Goal: Task Accomplishment & Management: Manage account settings

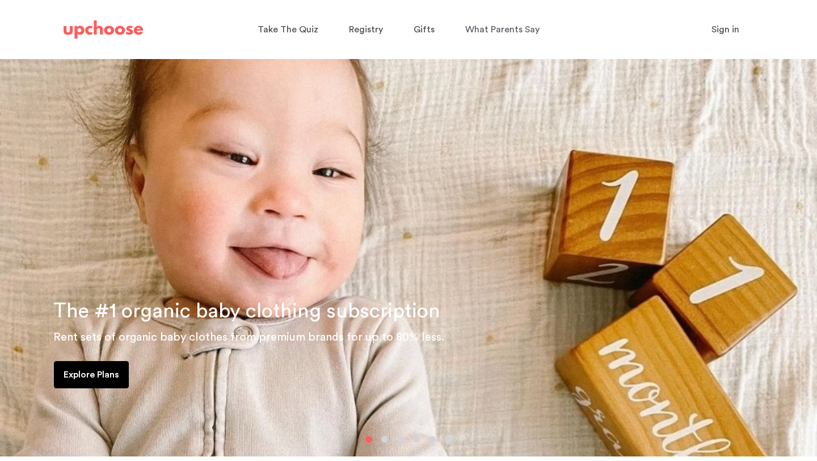
click at [725, 31] on span "Sign in" at bounding box center [725, 29] width 28 height 9
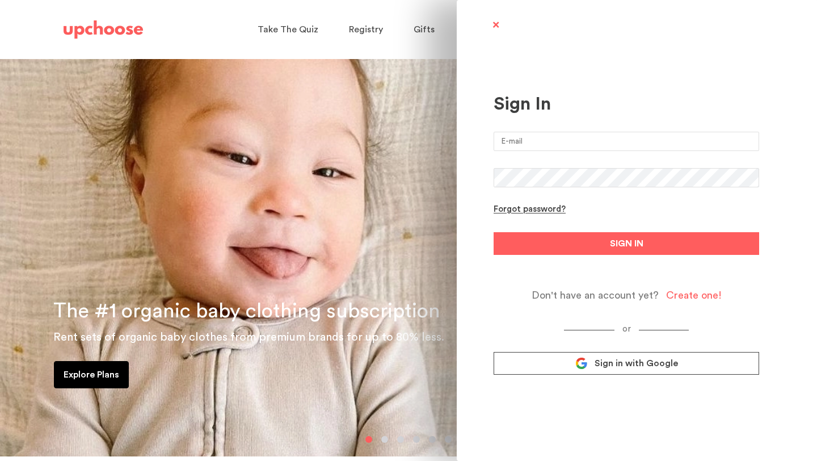
click at [572, 144] on input "email" at bounding box center [627, 141] width 266 height 19
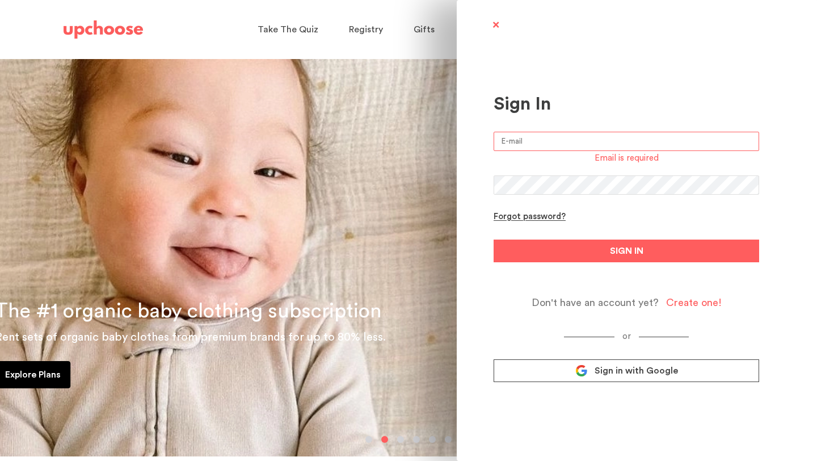
type input "[EMAIL_ADDRESS][PERSON_NAME][DOMAIN_NAME]"
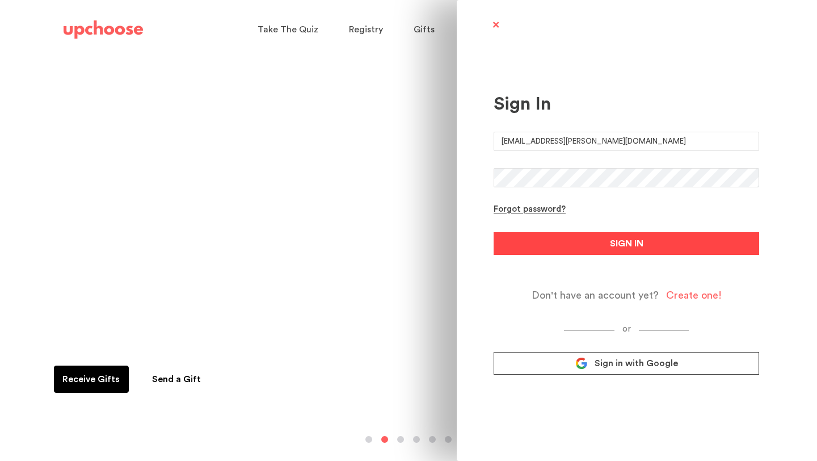
click at [604, 237] on button "SIGN IN" at bounding box center [627, 243] width 266 height 23
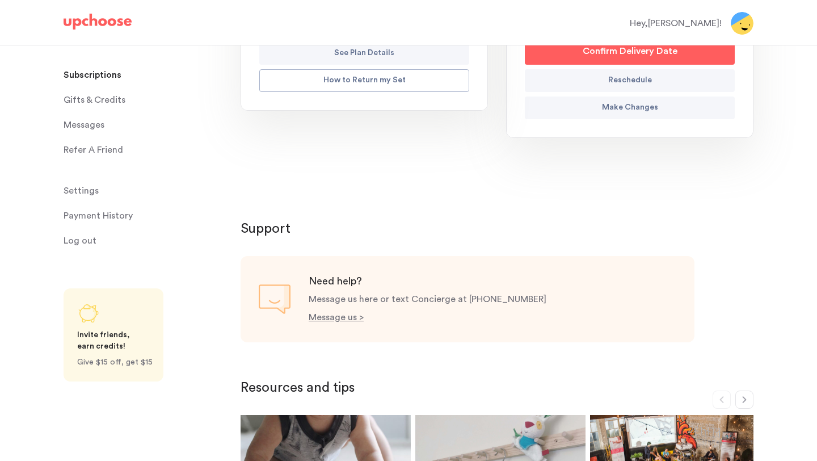
scroll to position [344, 0]
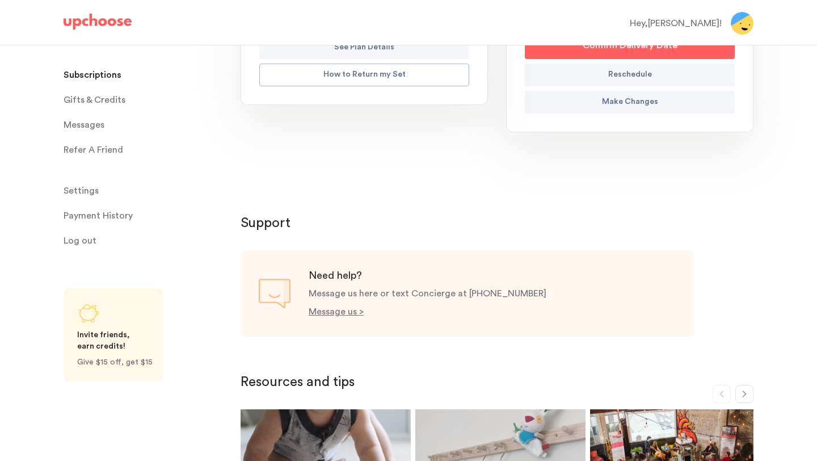
click at [78, 123] on span "Messages" at bounding box center [84, 124] width 41 height 23
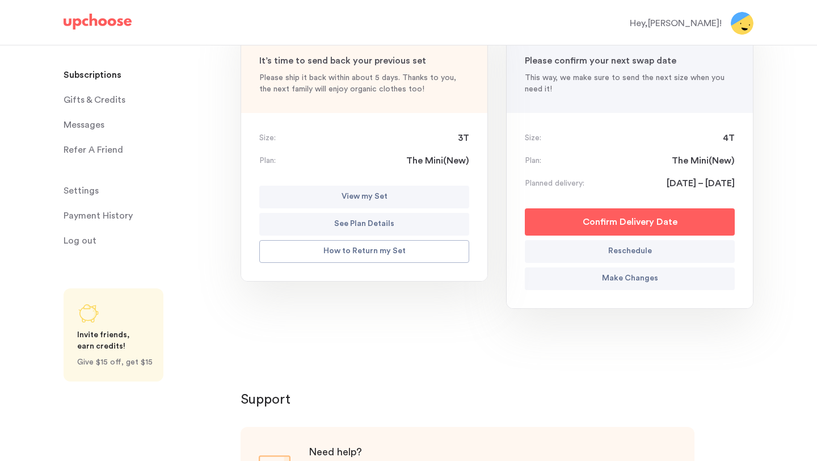
scroll to position [0, 0]
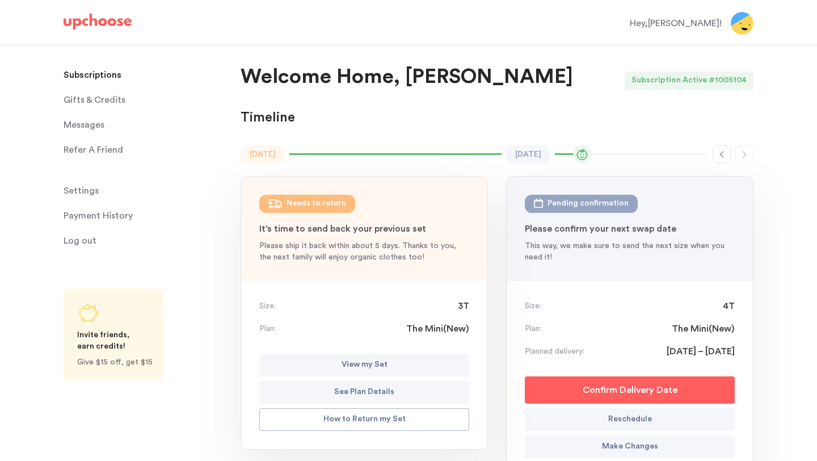
click at [90, 130] on span "Messages" at bounding box center [84, 124] width 41 height 23
click at [94, 124] on span "Messages" at bounding box center [84, 124] width 41 height 23
click at [79, 133] on span "Messages" at bounding box center [84, 124] width 41 height 23
click at [713, 22] on div "Hey, [PERSON_NAME] !" at bounding box center [676, 23] width 92 height 14
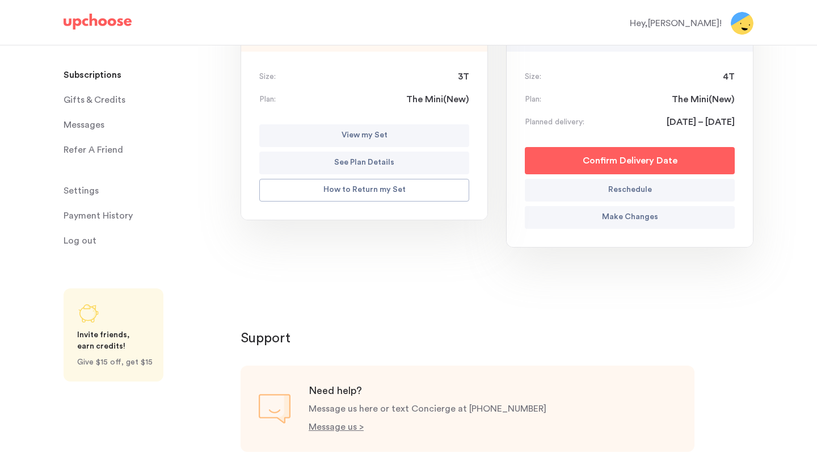
scroll to position [249, 0]
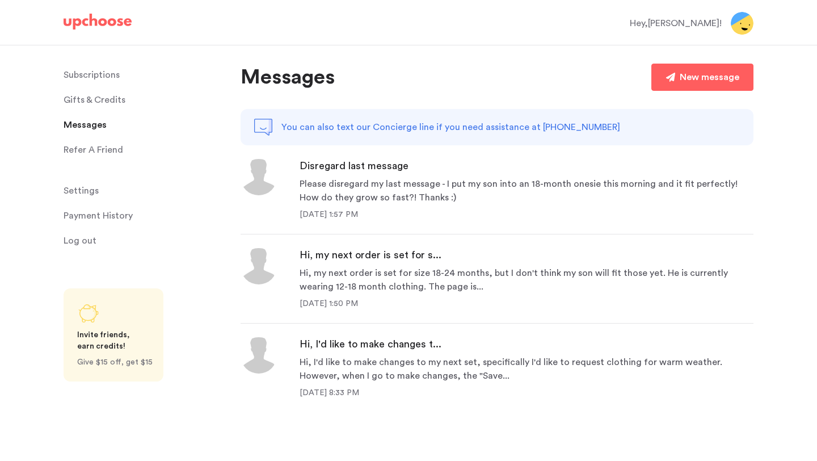
scroll to position [24, 0]
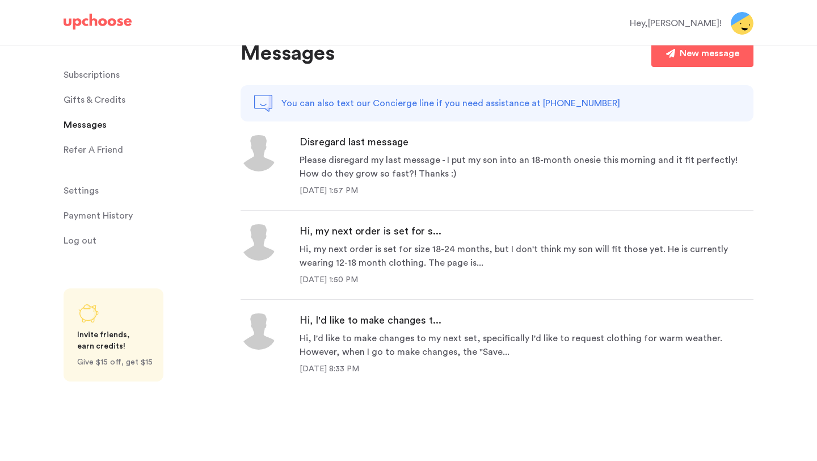
click at [90, 79] on p "Subscriptions" at bounding box center [92, 75] width 56 height 23
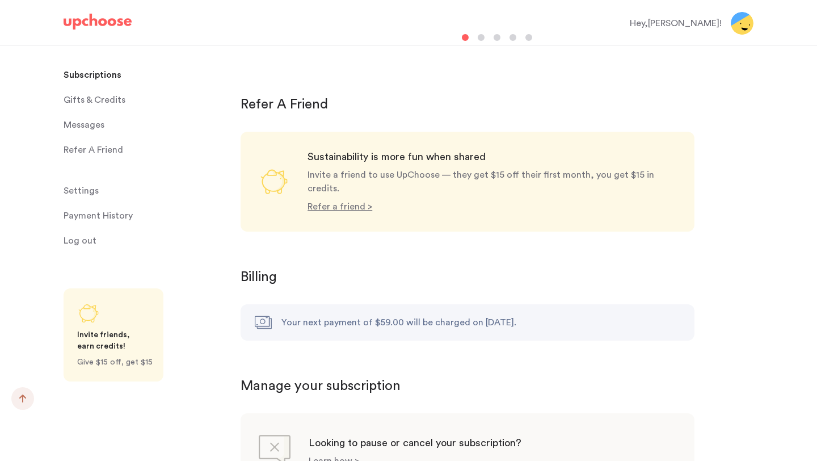
scroll to position [1038, 0]
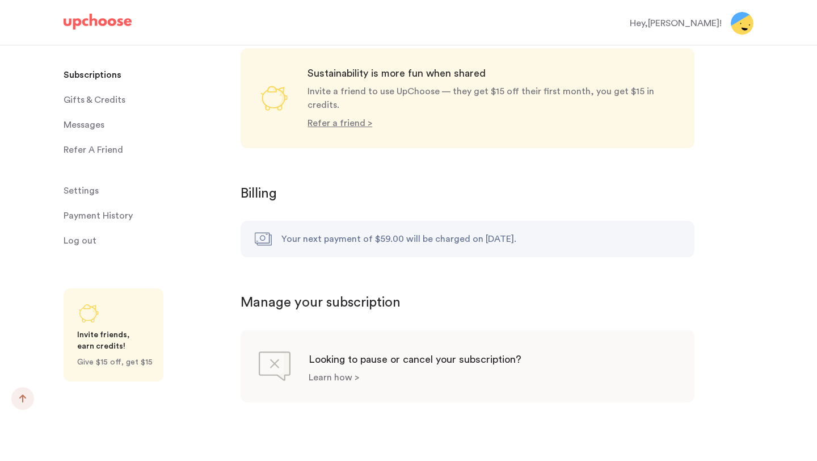
click at [331, 373] on p "Learn how >" at bounding box center [334, 377] width 50 height 9
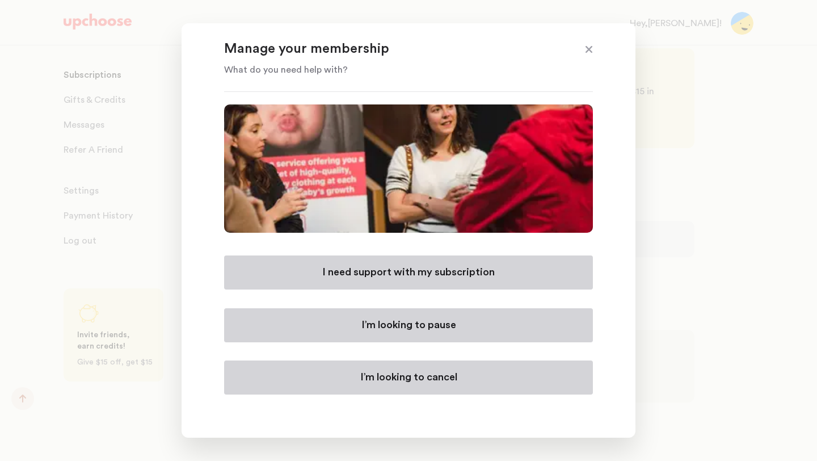
click at [406, 375] on p "I’m looking to cancel" at bounding box center [408, 377] width 97 height 14
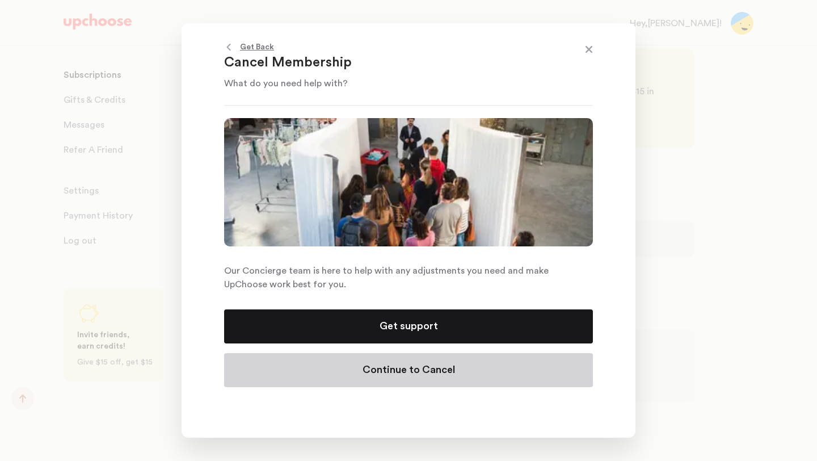
click at [450, 373] on p "Continue to Cancel" at bounding box center [409, 370] width 92 height 14
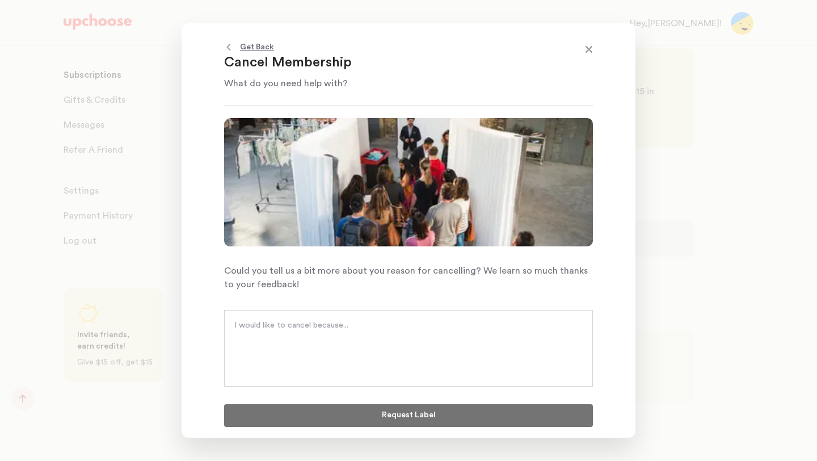
click at [322, 331] on textarea at bounding box center [408, 336] width 348 height 34
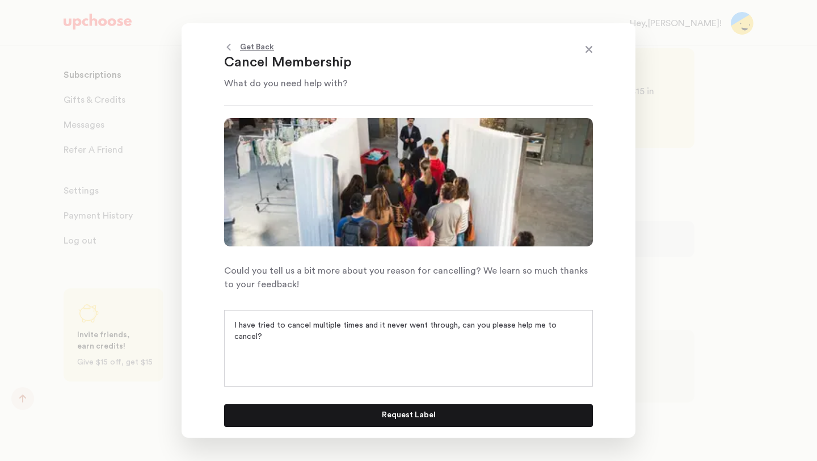
type textarea "I have tried to cancel multiple times and it never went through, can you please…"
click at [407, 415] on p "Request Label" at bounding box center [409, 416] width 54 height 14
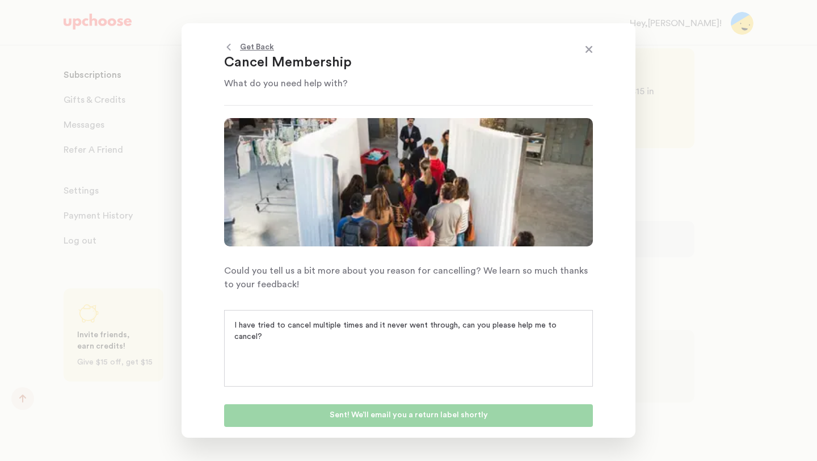
click at [587, 52] on span at bounding box center [589, 50] width 15 height 15
